Goal: Task Accomplishment & Management: Manage account settings

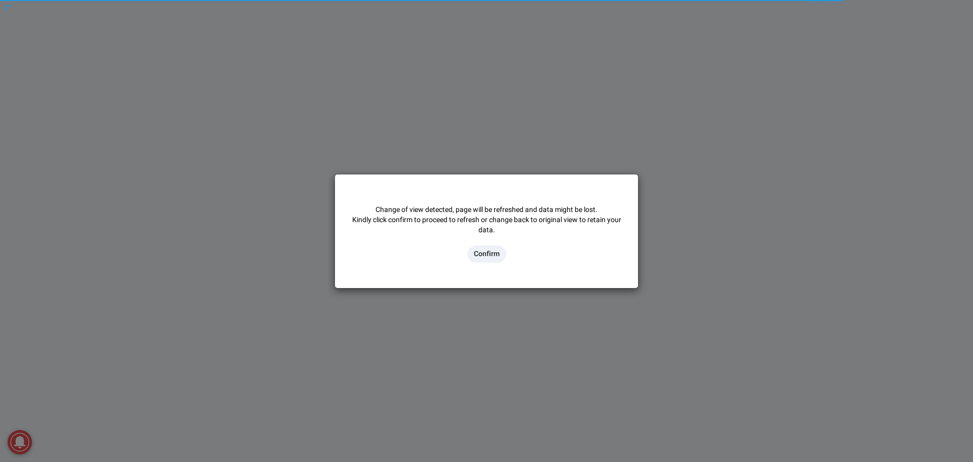
click at [491, 259] on button "Confirm" at bounding box center [486, 253] width 39 height 17
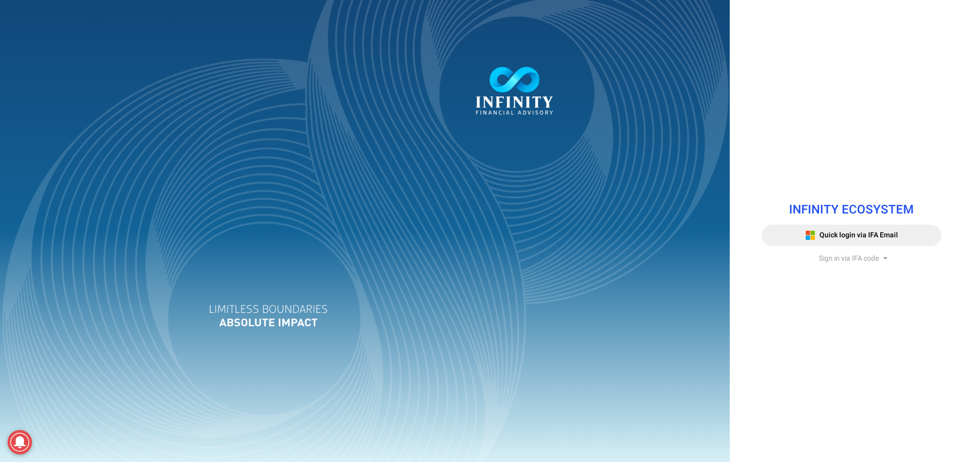
click at [860, 265] on div "INFINITY ECOSYSTEM Quick login via IFA Email Sign in via IFA code Infinity Fina…" at bounding box center [851, 230] width 195 height 80
click at [860, 262] on span "Sign in via IFA code" at bounding box center [849, 258] width 60 height 11
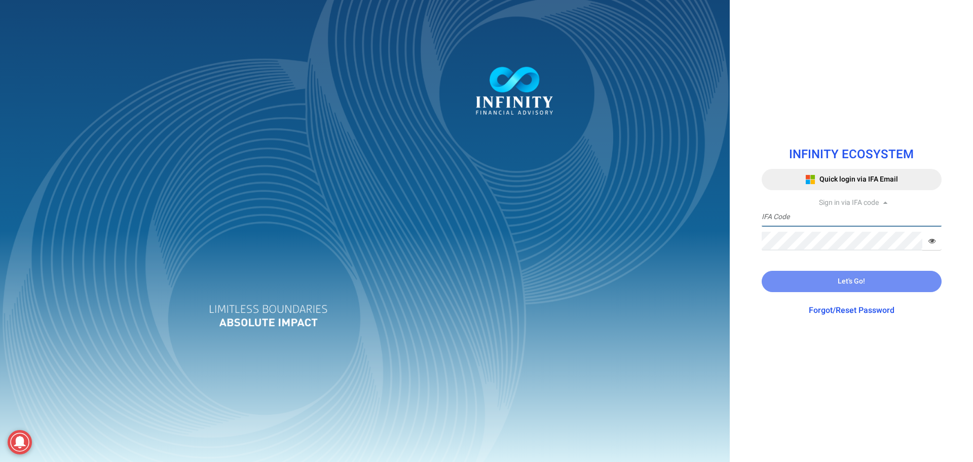
click at [810, 216] on input "text" at bounding box center [851, 217] width 180 height 19
type input "IFA688"
